Goal: Task Accomplishment & Management: Use online tool/utility

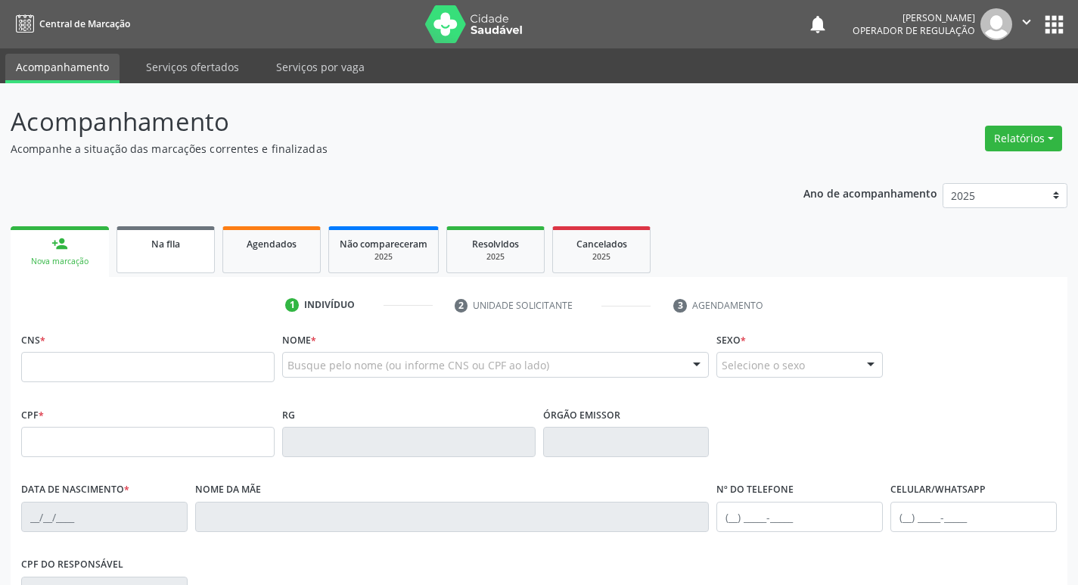
click at [199, 251] on link "Na fila" at bounding box center [166, 249] width 98 height 47
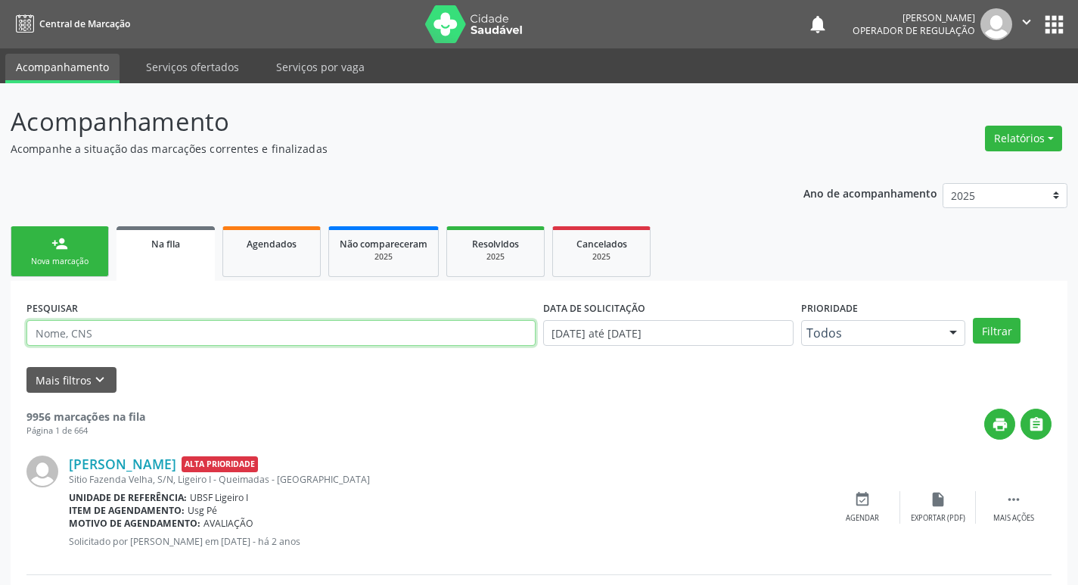
click at [306, 332] on input "text" at bounding box center [280, 333] width 509 height 26
paste input "[PERSON_NAME]"
type input "[PERSON_NAME]"
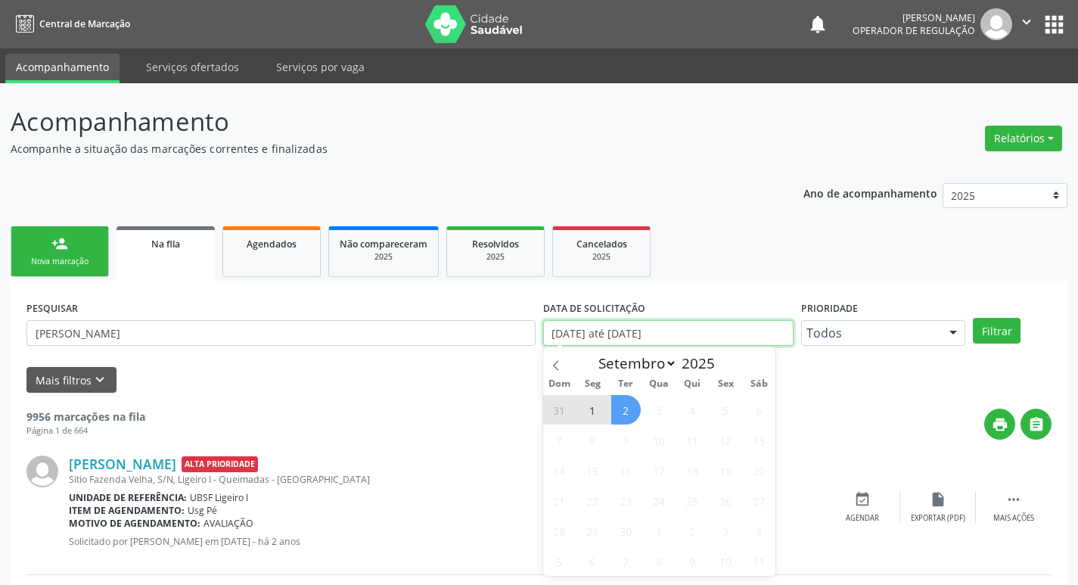
click at [691, 337] on input "[DATE] até [DATE]" at bounding box center [668, 333] width 250 height 26
type input "2021"
select select "0"
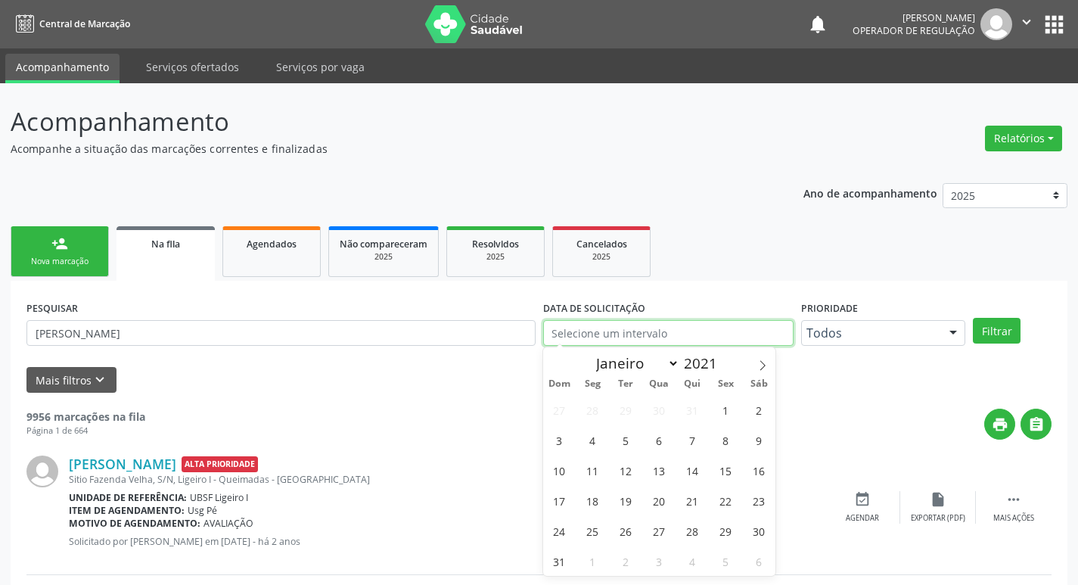
click at [973, 318] on button "Filtrar" at bounding box center [997, 331] width 48 height 26
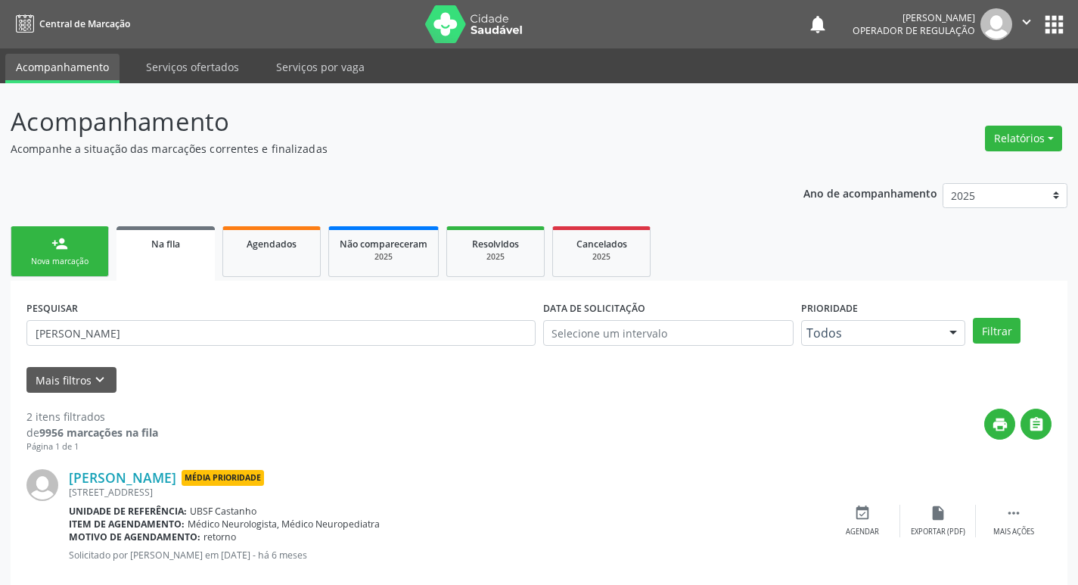
click at [453, 474] on div "[PERSON_NAME] Média Prioridade" at bounding box center [447, 477] width 756 height 17
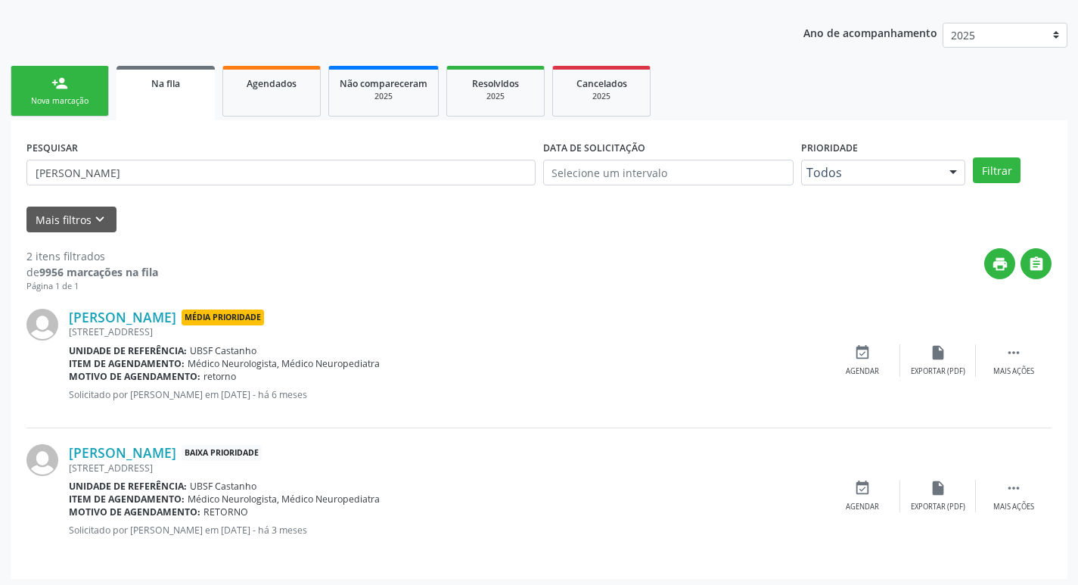
scroll to position [165, 0]
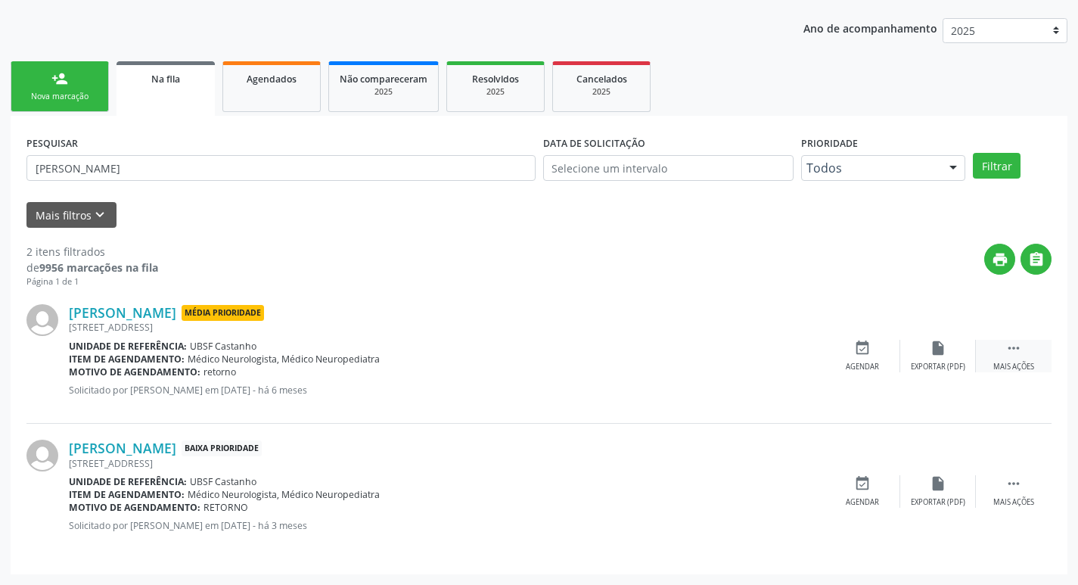
click at [1016, 371] on div "Mais ações" at bounding box center [1013, 367] width 41 height 11
click at [605, 349] on div "event_available Agendar" at bounding box center [636, 356] width 76 height 33
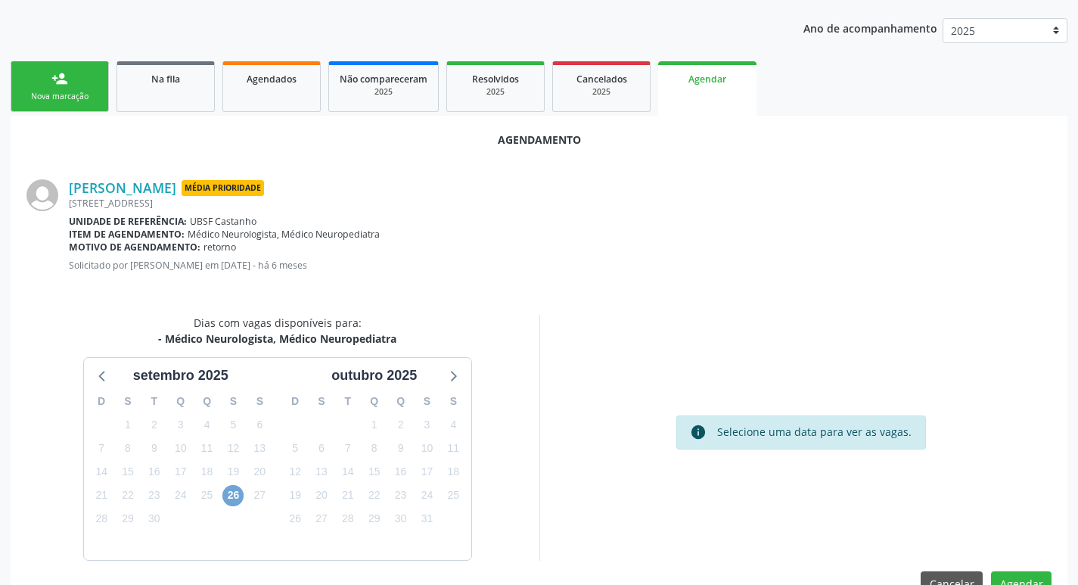
click at [229, 498] on span "26" at bounding box center [232, 495] width 21 height 21
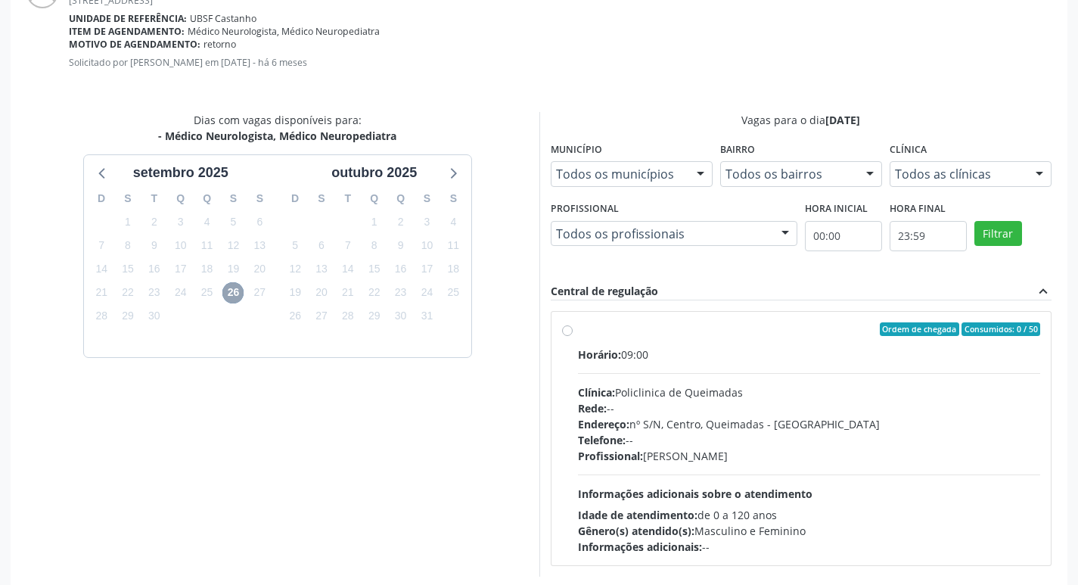
scroll to position [392, 0]
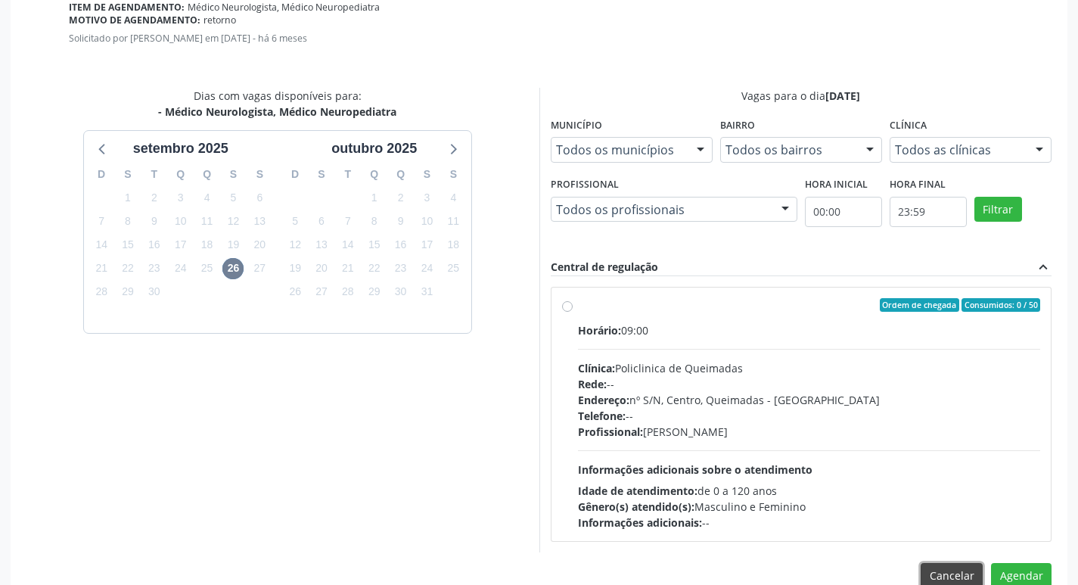
click at [927, 573] on button "Cancelar" at bounding box center [952, 576] width 62 height 26
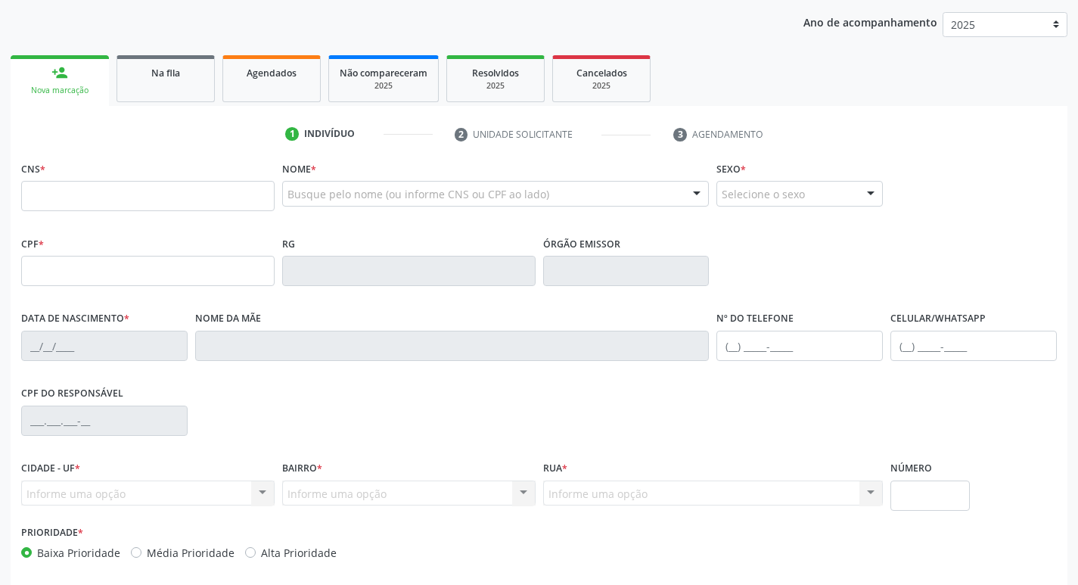
scroll to position [84, 0]
